Goal: Task Accomplishment & Management: Use online tool/utility

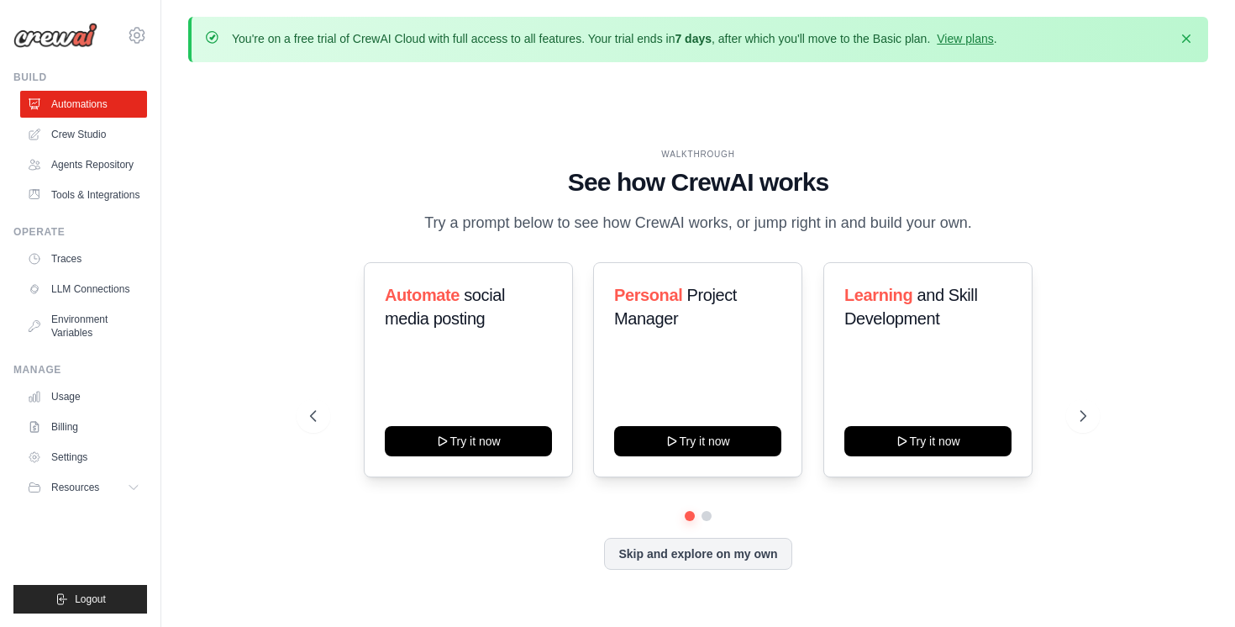
scroll to position [58, 0]
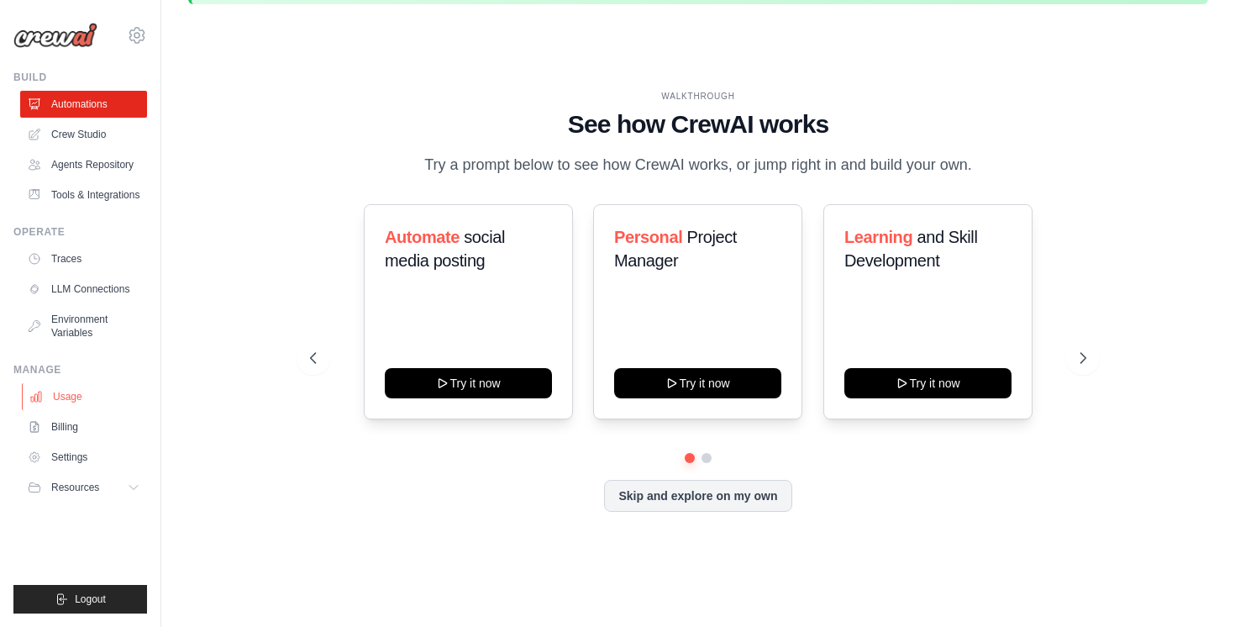
click at [74, 401] on link "Usage" at bounding box center [85, 396] width 127 height 27
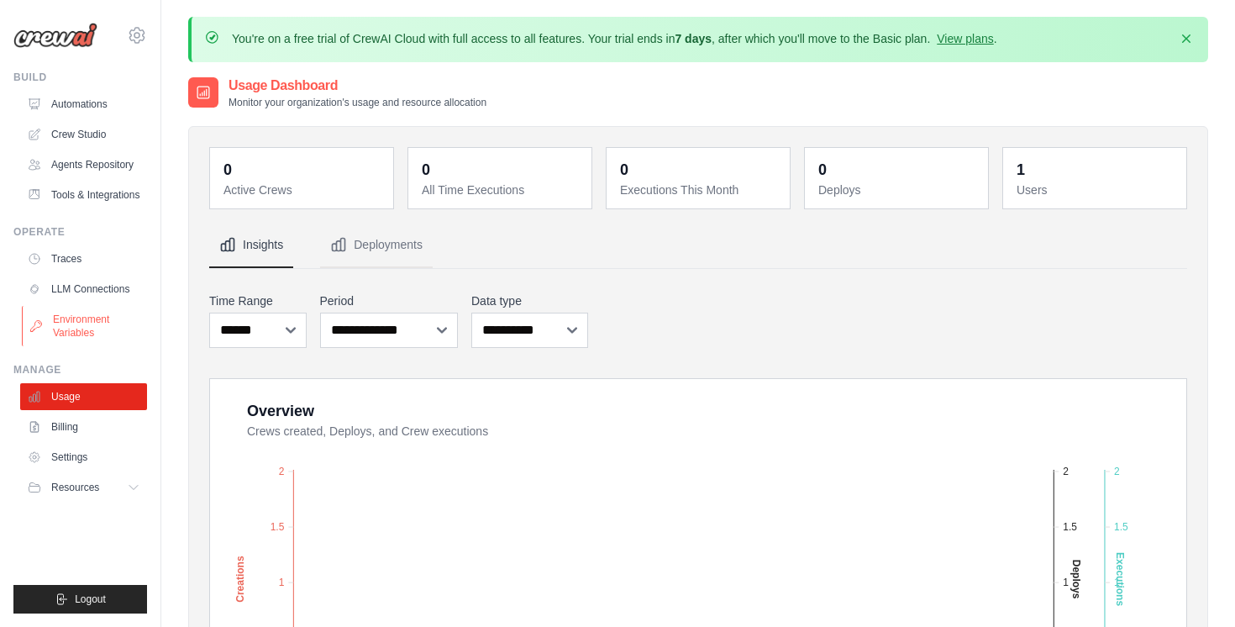
click at [76, 346] on link "Environment Variables" at bounding box center [85, 326] width 127 height 40
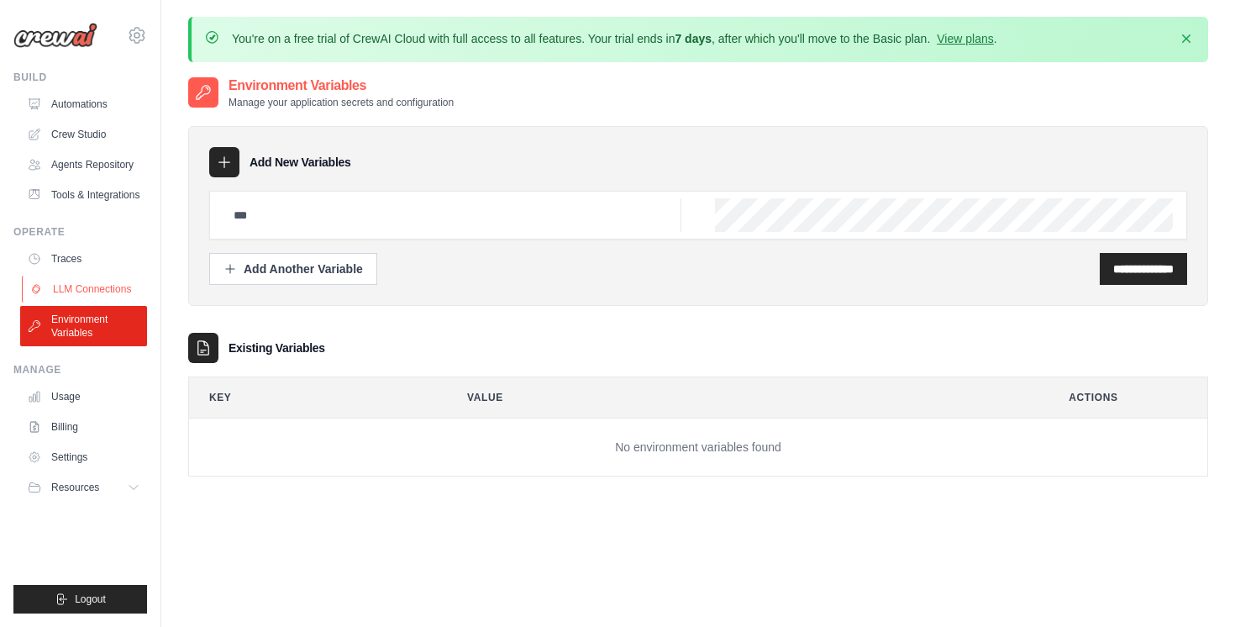
click at [81, 296] on link "LLM Connections" at bounding box center [85, 288] width 127 height 27
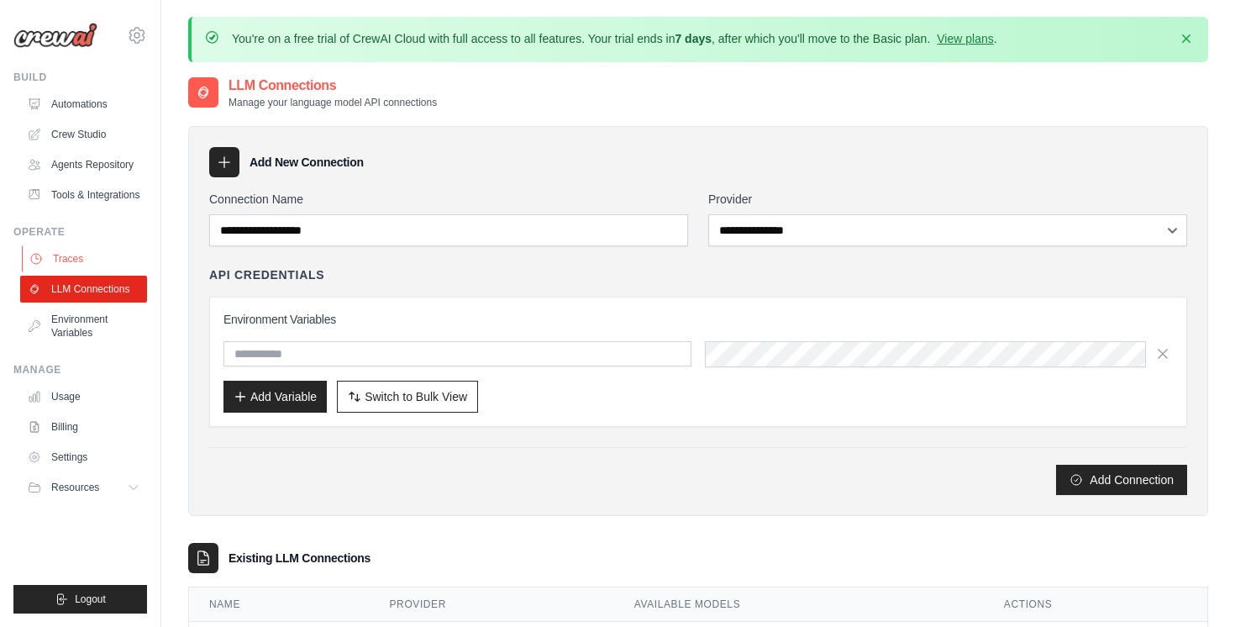
click at [76, 272] on link "Traces" at bounding box center [85, 258] width 127 height 27
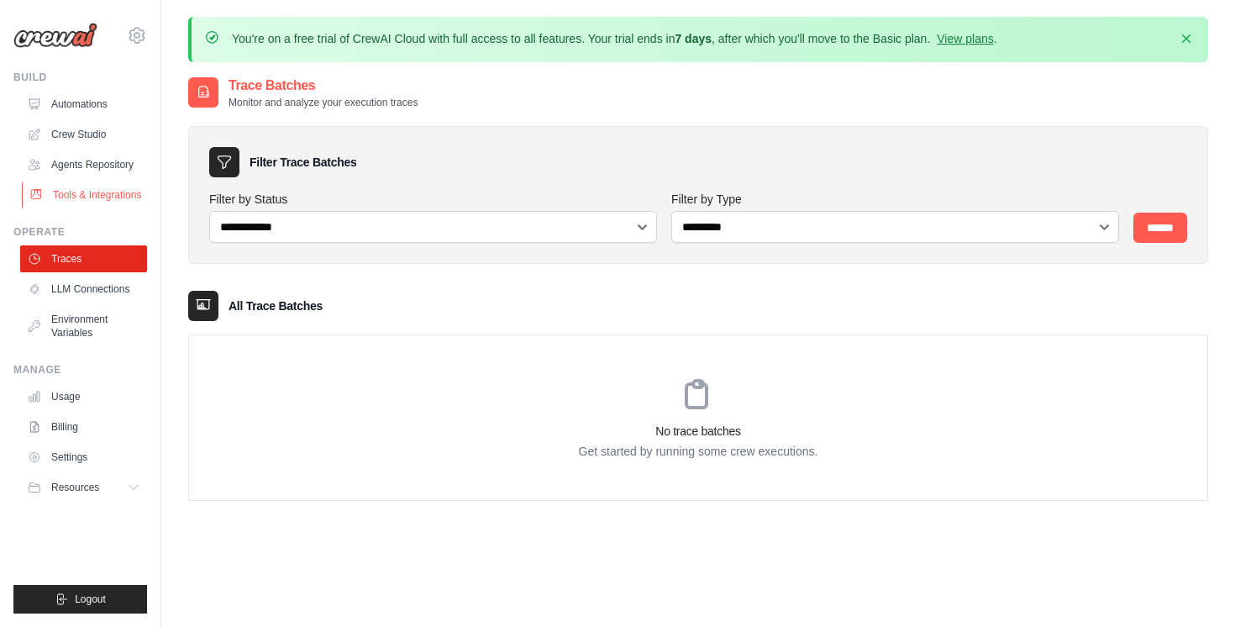
click at [66, 208] on link "Tools & Integrations" at bounding box center [85, 194] width 127 height 27
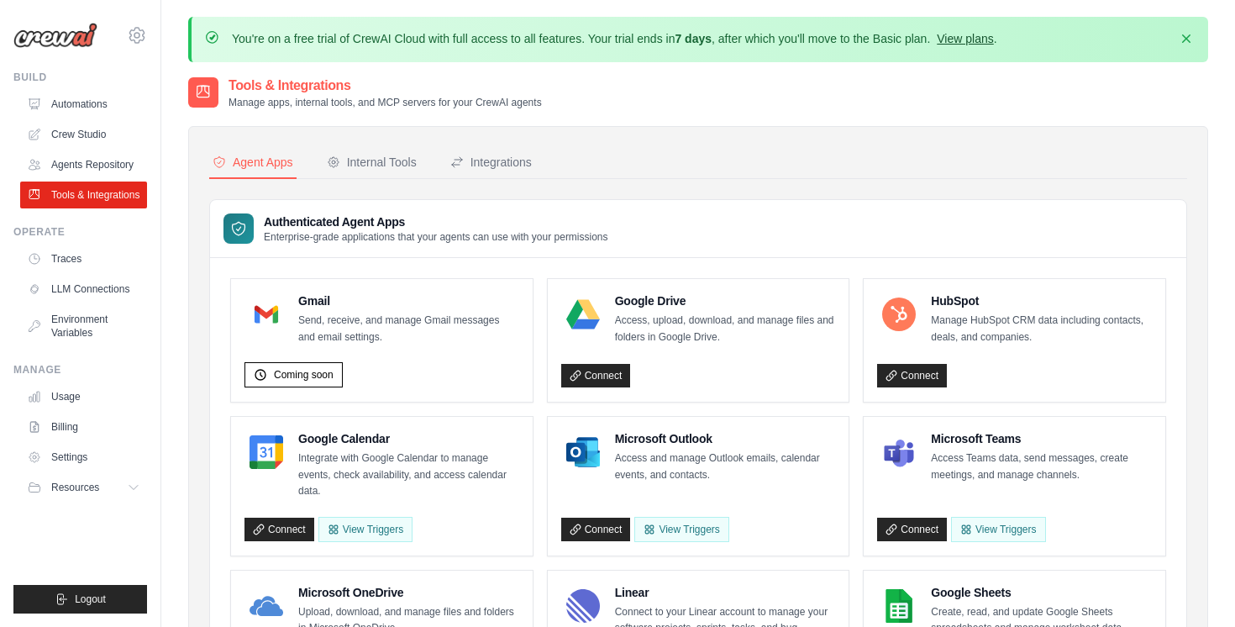
click at [993, 42] on link "View plans" at bounding box center [964, 38] width 56 height 13
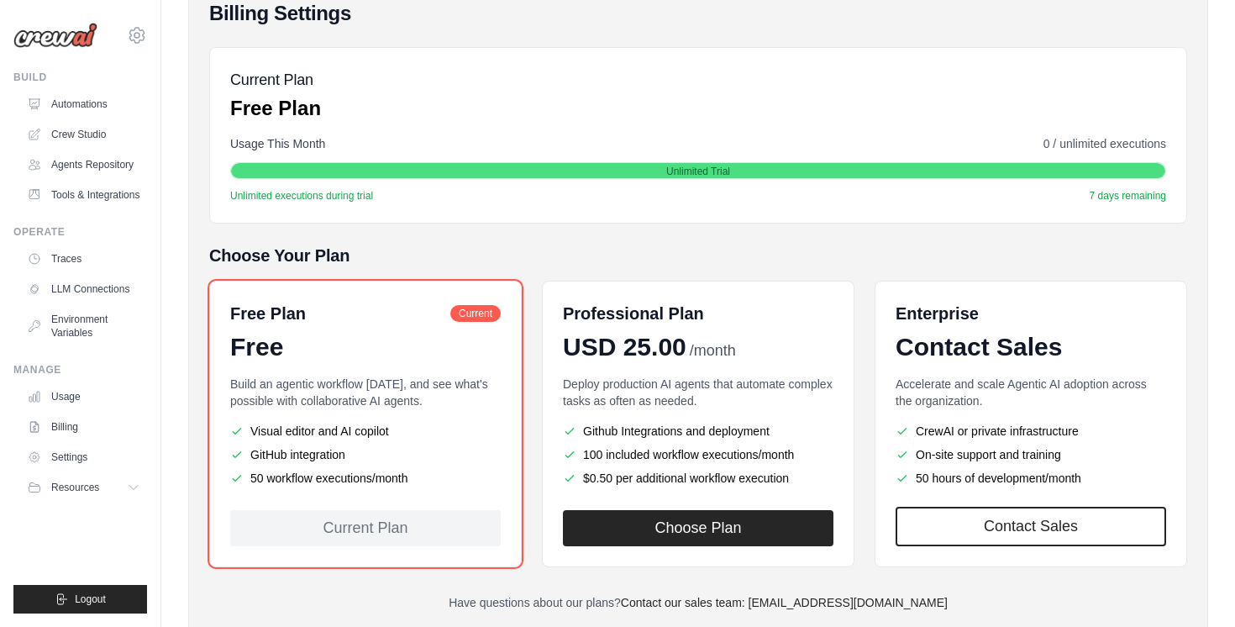
scroll to position [254, 0]
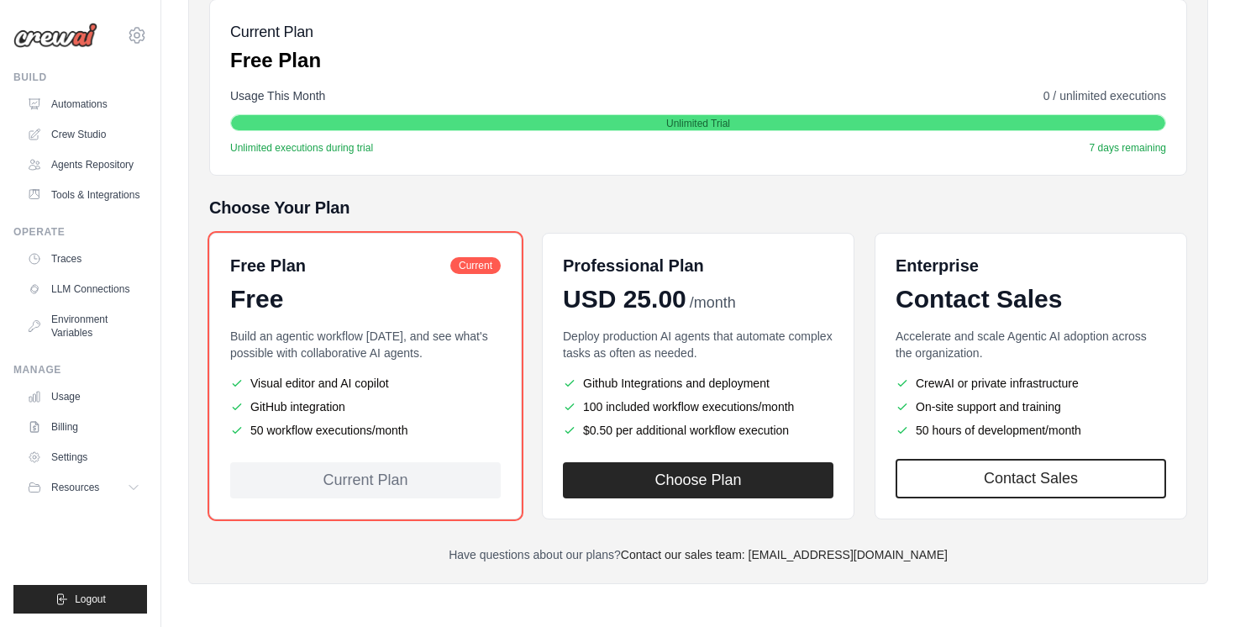
click at [616, 123] on div "Unlimited Trial" at bounding box center [698, 123] width 934 height 17
click at [114, 298] on link "LLM Connections" at bounding box center [85, 288] width 127 height 27
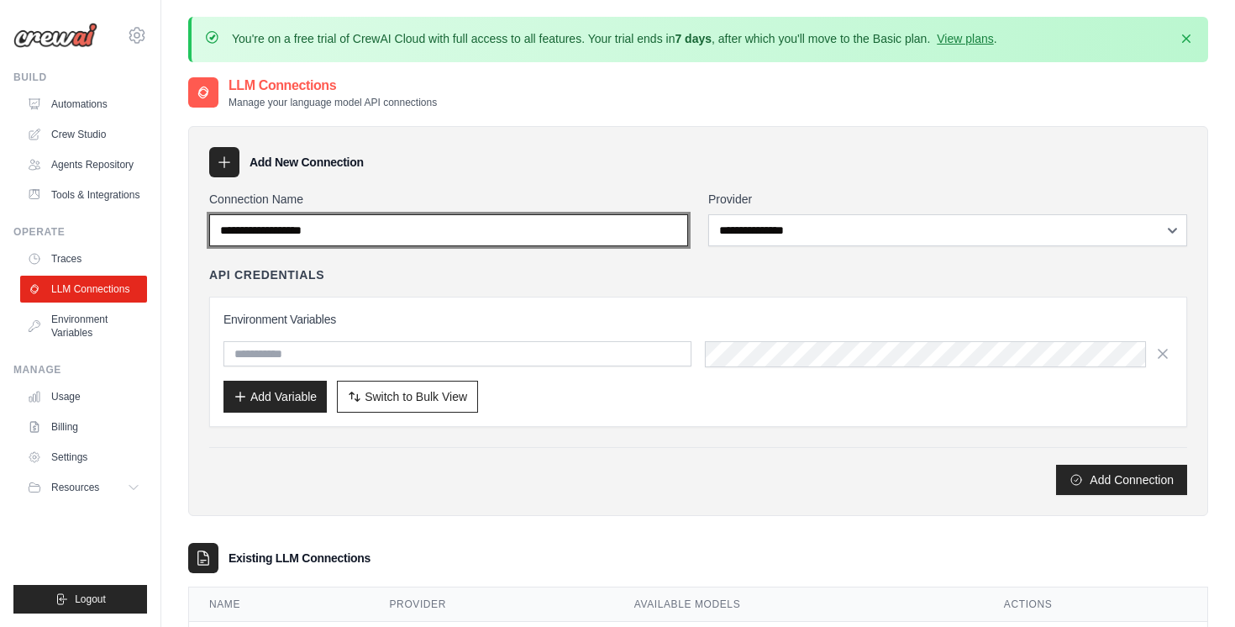
click at [286, 231] on input "Connection Name" at bounding box center [448, 230] width 479 height 32
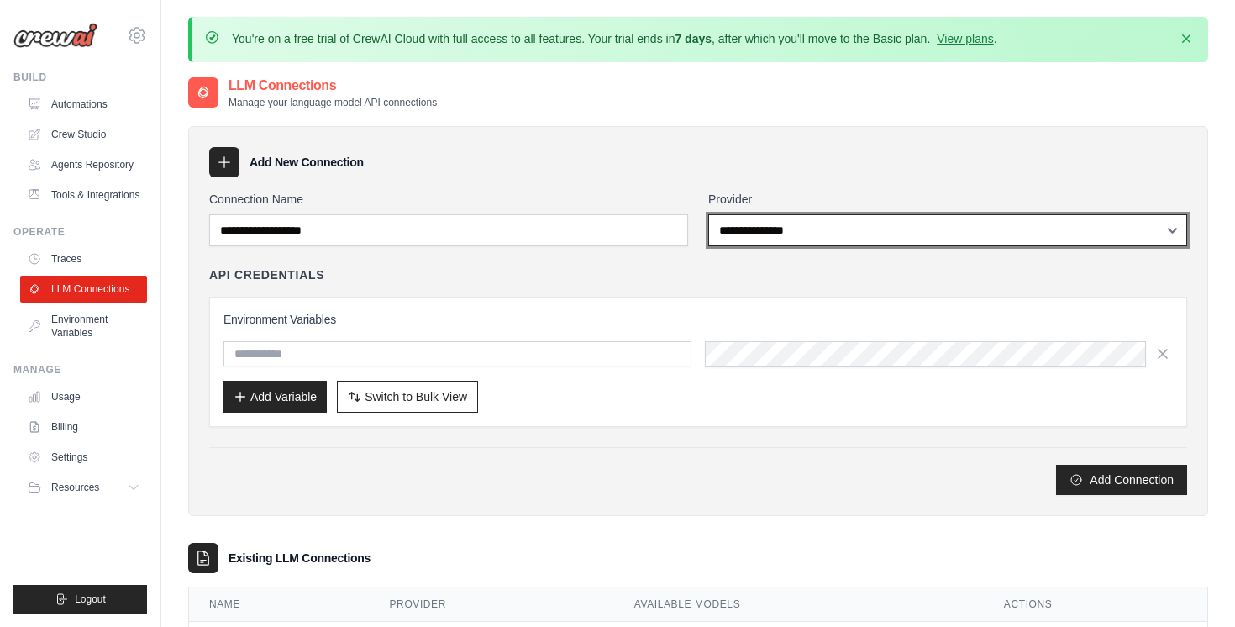
click at [742, 233] on select "**********" at bounding box center [947, 230] width 479 height 32
select select "******"
click at [708, 214] on select "**********" at bounding box center [947, 230] width 479 height 32
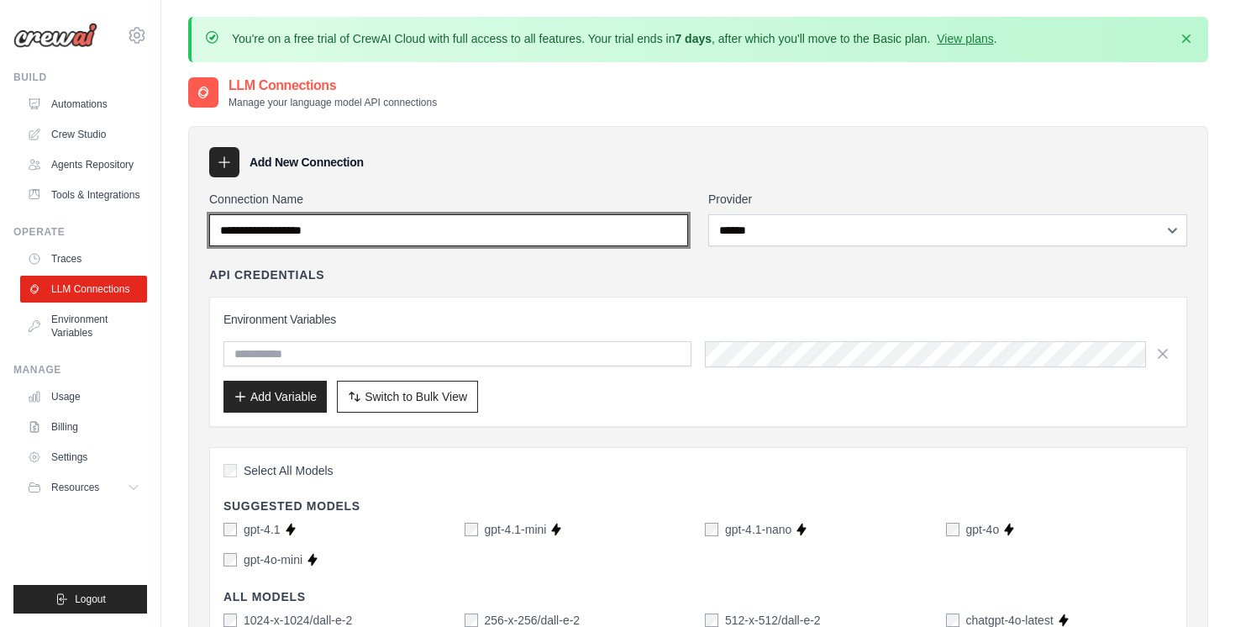
click at [566, 231] on input "Connection Name" at bounding box center [448, 230] width 479 height 32
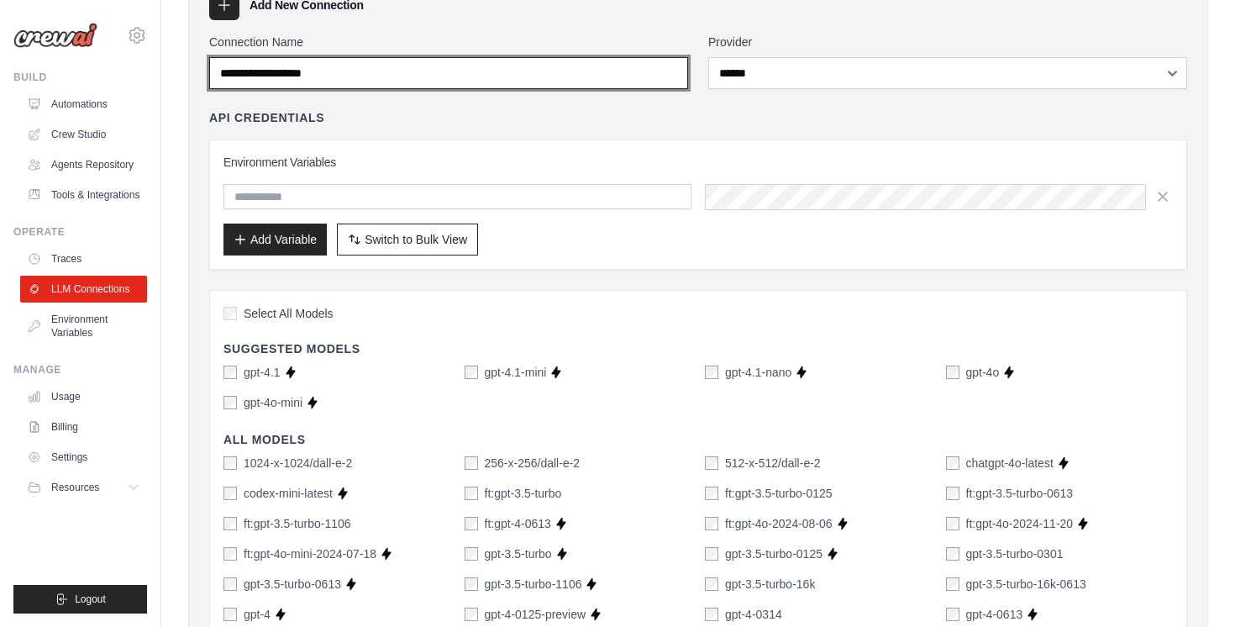
scroll to position [134, 0]
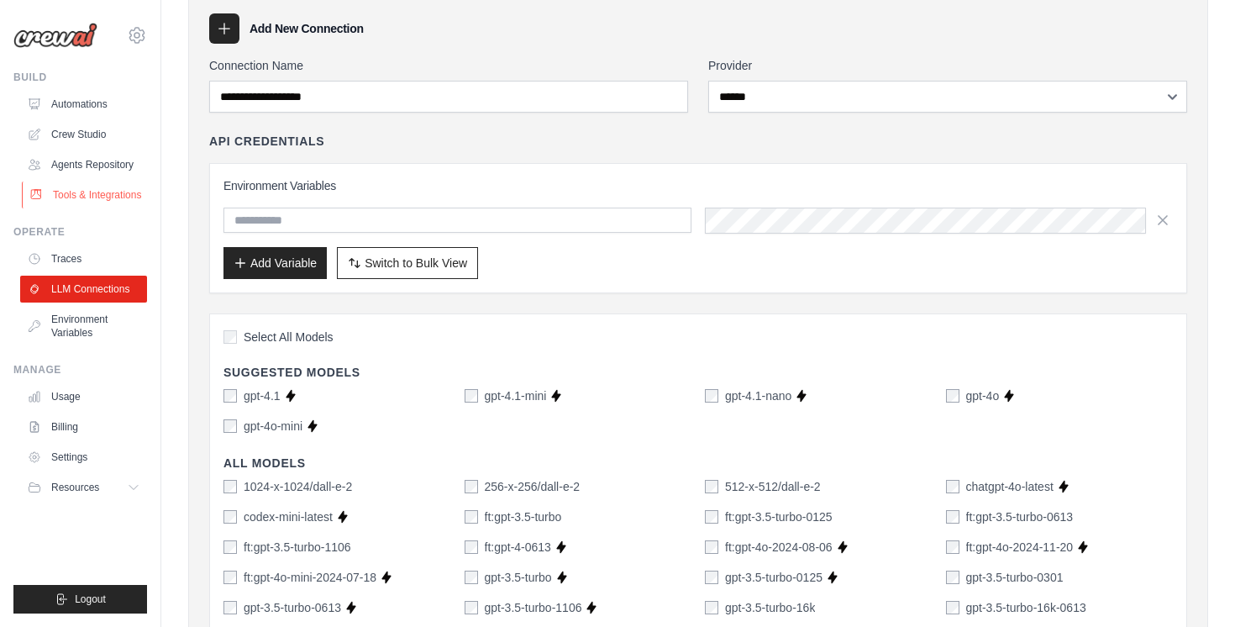
click at [68, 188] on link "Tools & Integrations" at bounding box center [85, 194] width 127 height 27
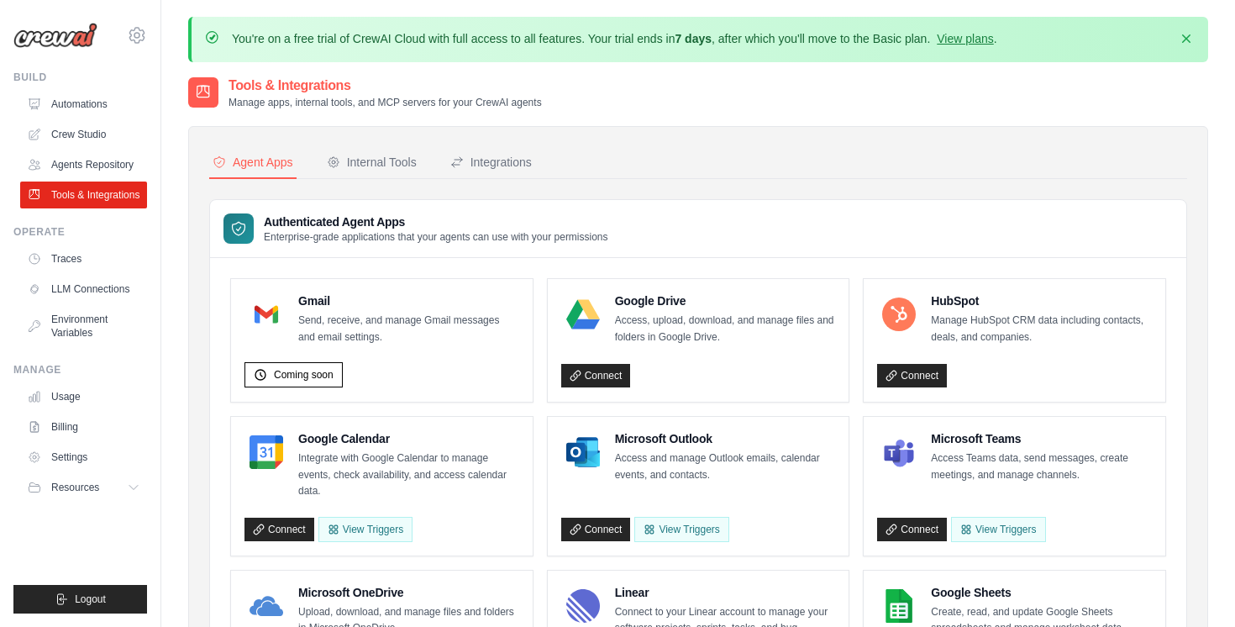
click at [75, 160] on link "Agents Repository" at bounding box center [83, 164] width 127 height 27
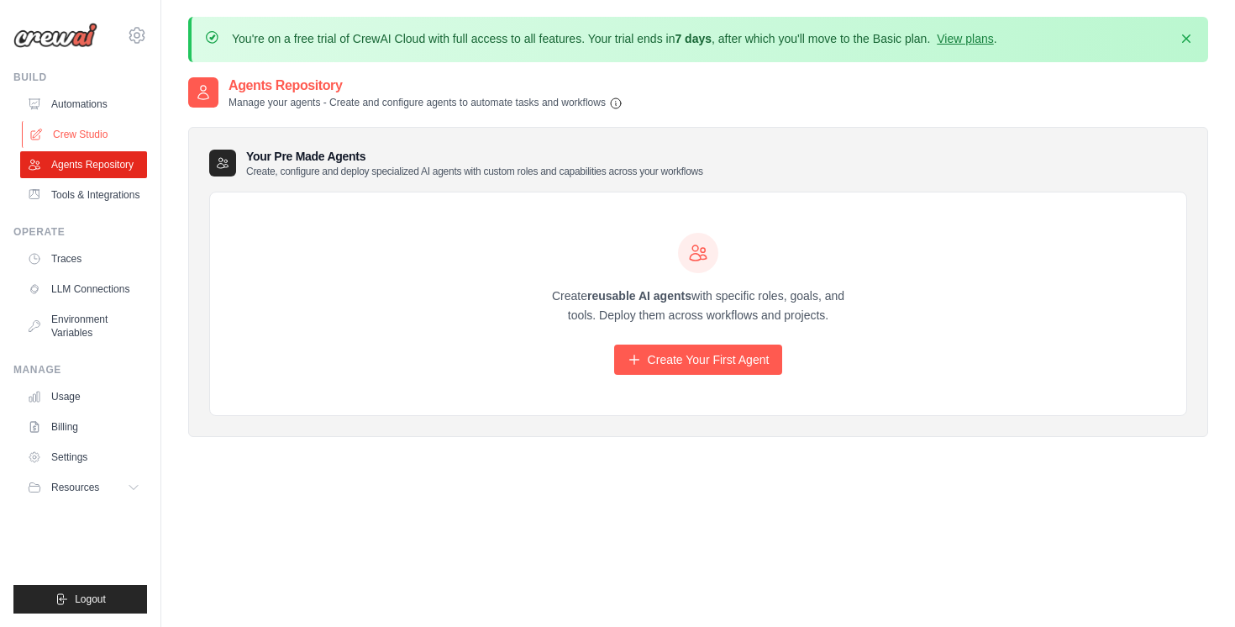
click at [75, 138] on link "Crew Studio" at bounding box center [85, 134] width 127 height 27
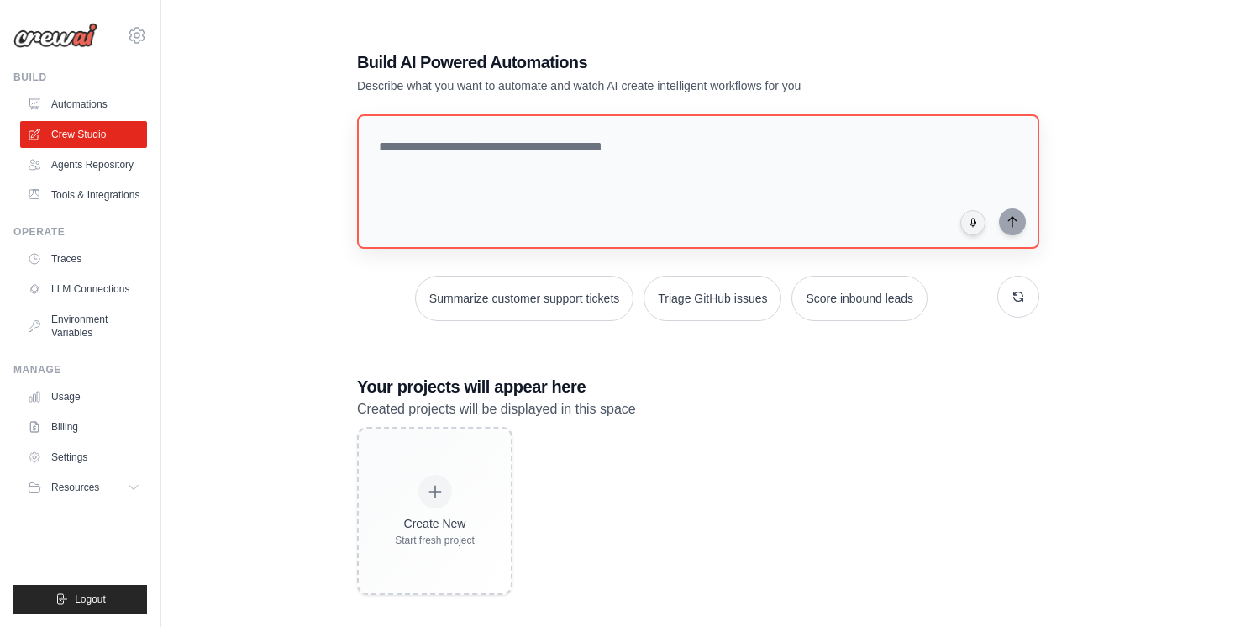
scroll to position [92, 0]
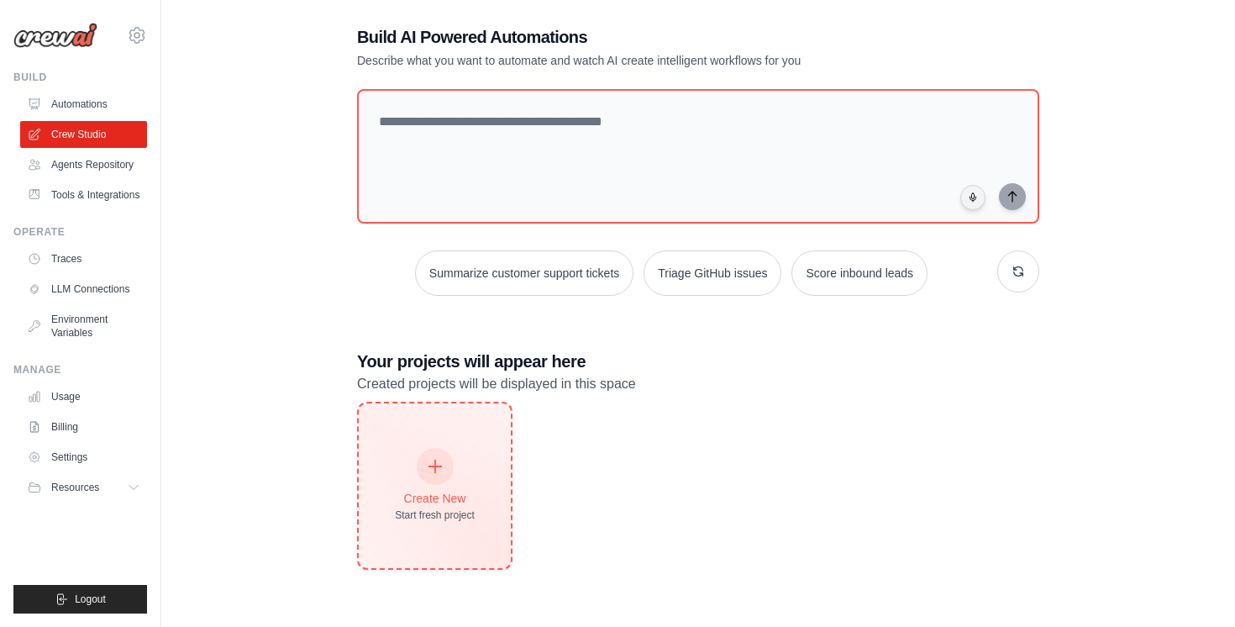
click at [422, 464] on div at bounding box center [435, 466] width 37 height 37
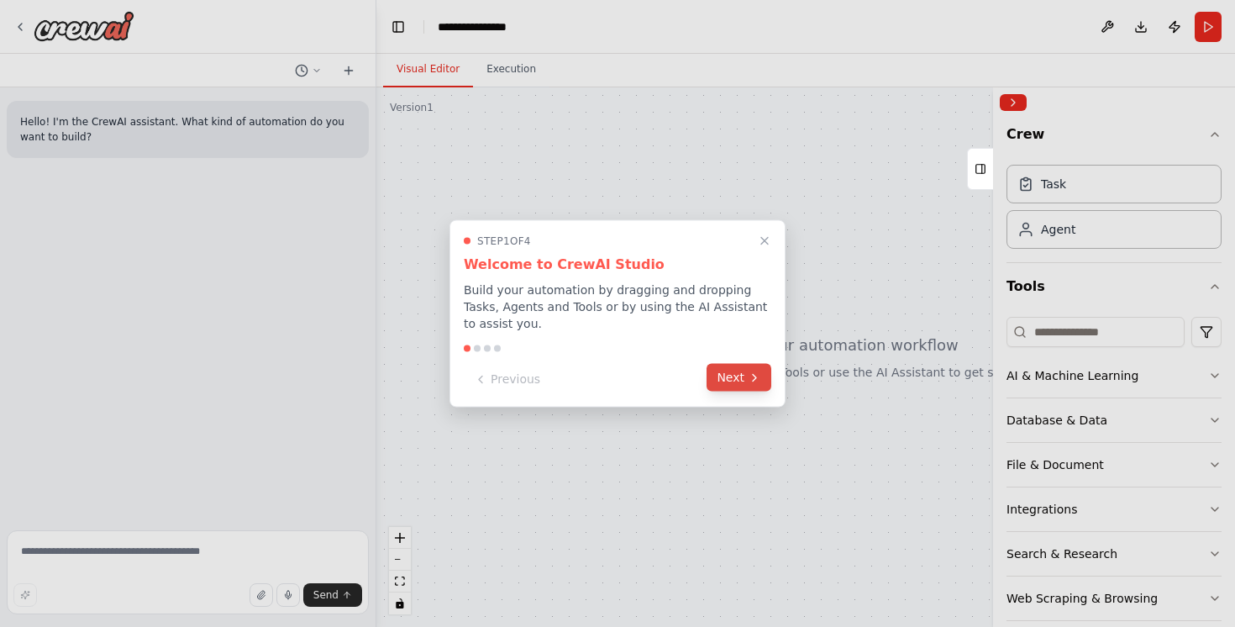
click at [733, 375] on button "Next" at bounding box center [738, 378] width 65 height 28
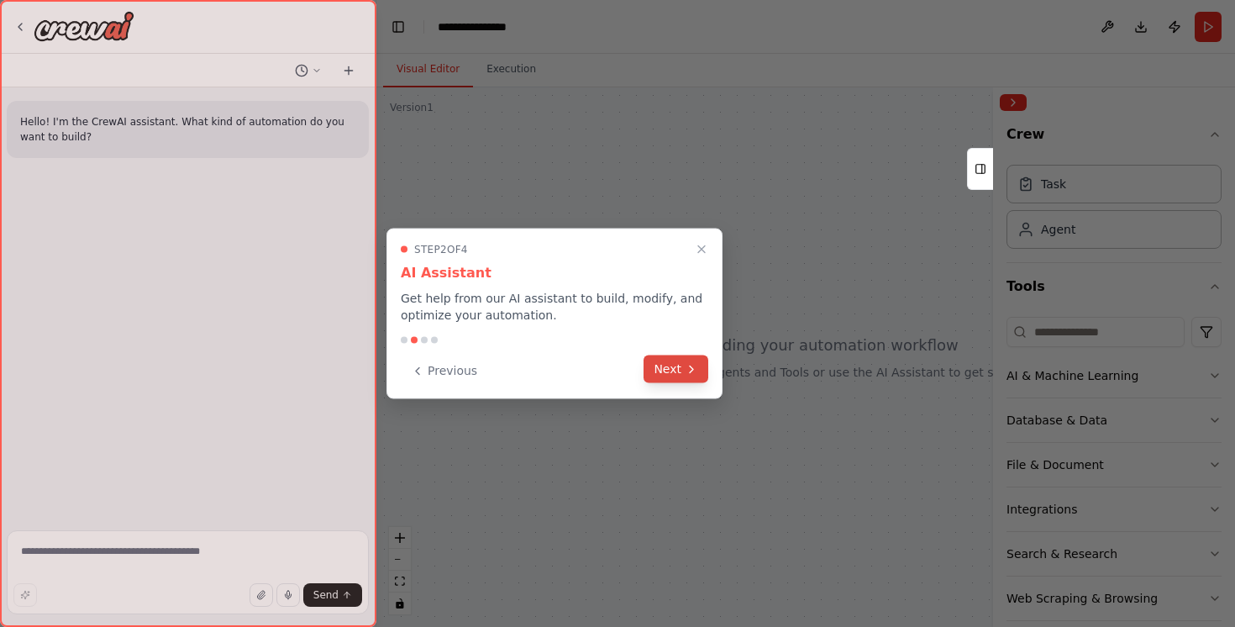
click at [689, 367] on icon at bounding box center [690, 368] width 13 height 13
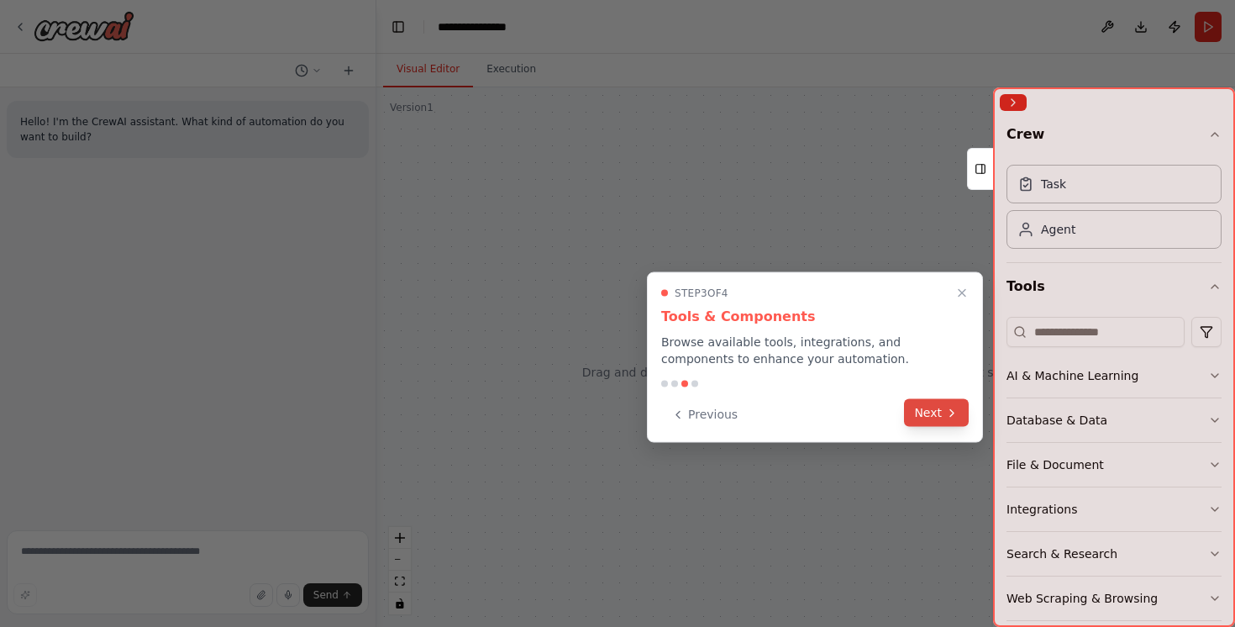
click at [936, 420] on button "Next" at bounding box center [936, 413] width 65 height 28
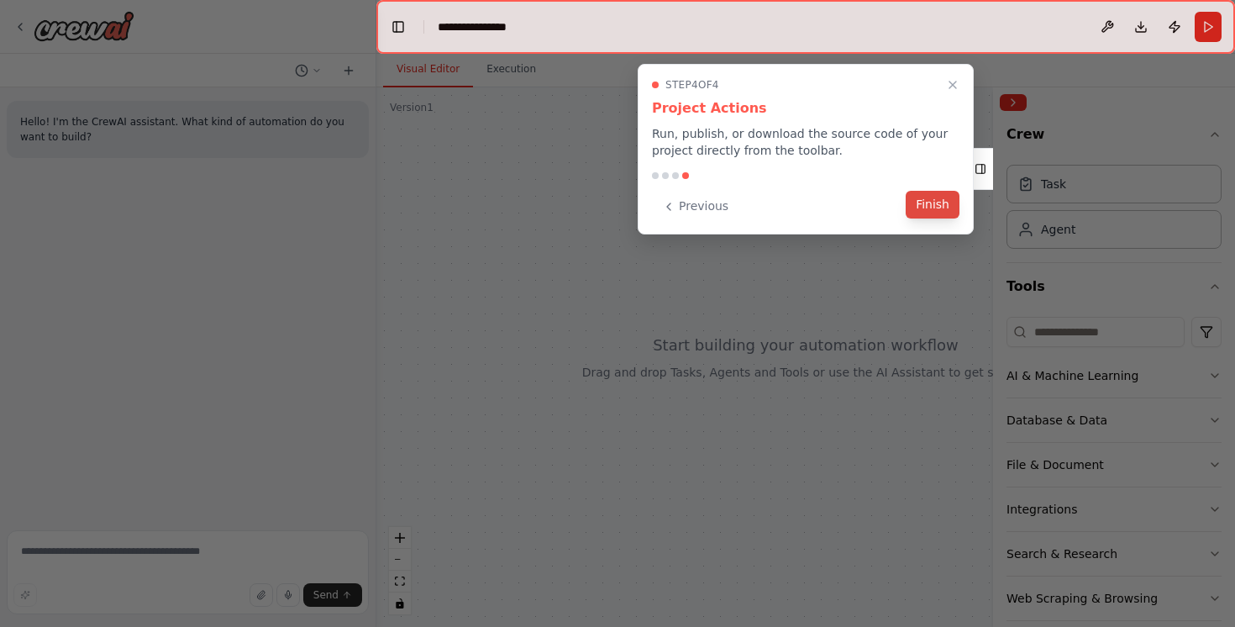
click at [943, 215] on button "Finish" at bounding box center [932, 205] width 54 height 28
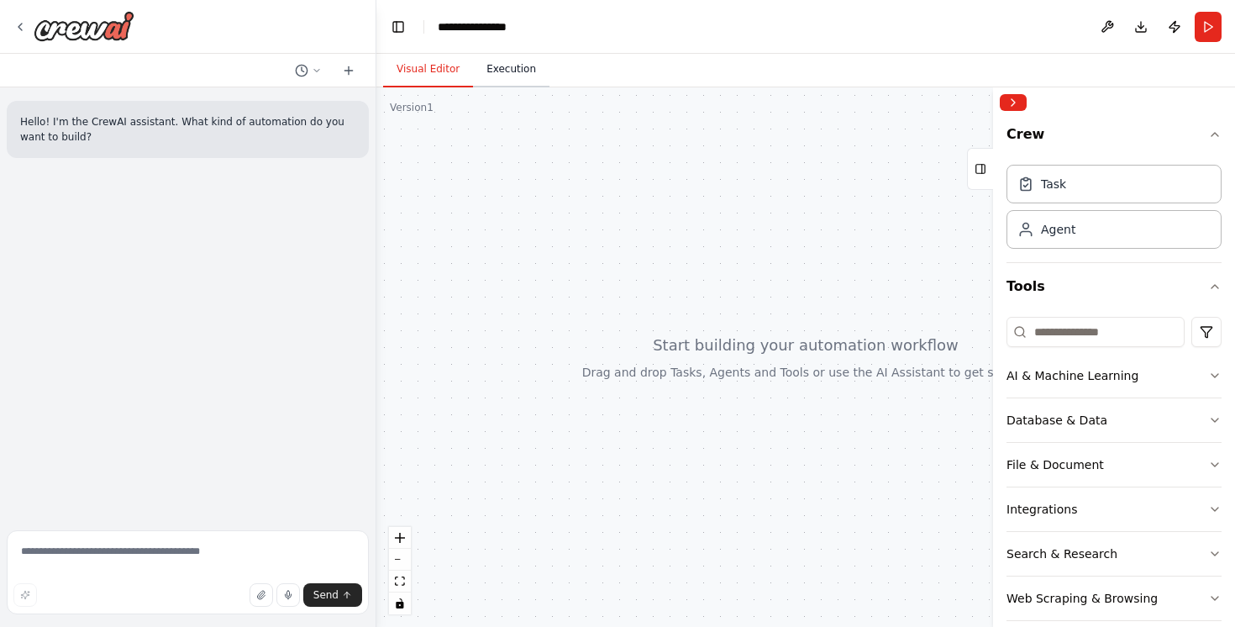
click at [519, 79] on button "Execution" at bounding box center [511, 69] width 76 height 35
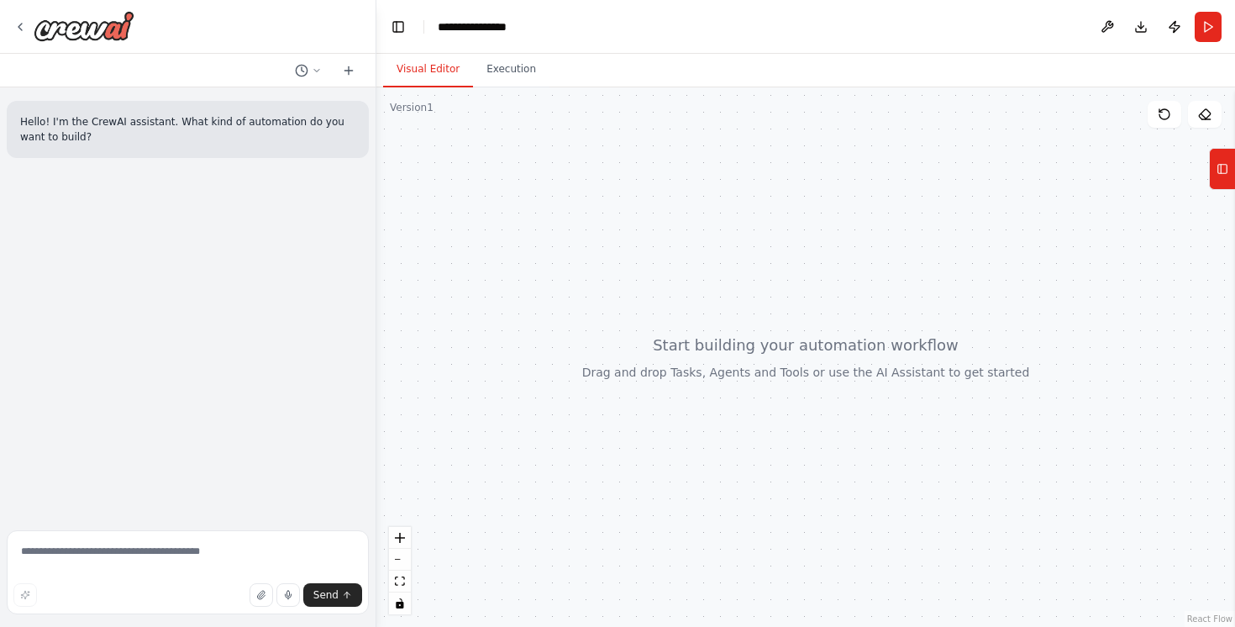
click at [425, 77] on button "Visual Editor" at bounding box center [428, 69] width 90 height 35
click at [157, 553] on textarea at bounding box center [188, 572] width 362 height 84
